Goal: Task Accomplishment & Management: Manage account settings

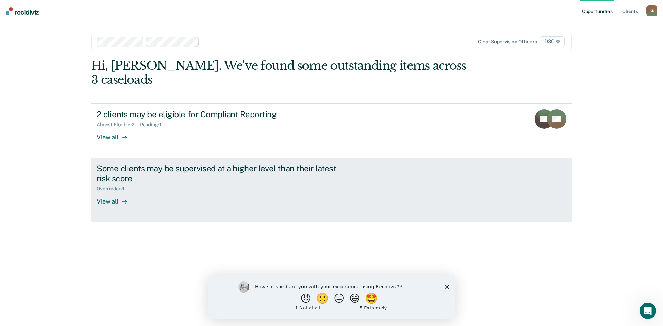
click at [243, 183] on div "Overridden : 1" at bounding box center [218, 187] width 242 height 9
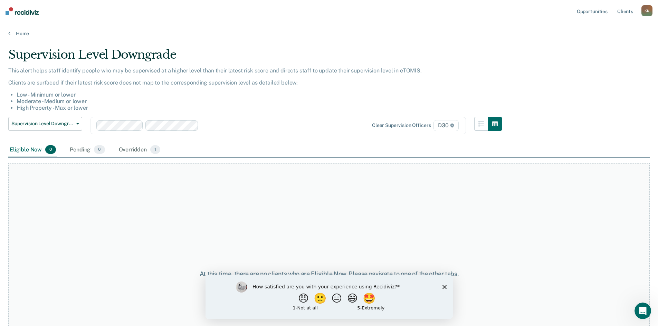
click at [648, 9] on div "K K" at bounding box center [646, 10] width 11 height 11
click at [597, 50] on div "Profile How it works Log Out" at bounding box center [619, 37] width 67 height 34
click at [598, 47] on link "Log Out" at bounding box center [619, 45] width 56 height 6
